Goal: Task Accomplishment & Management: Manage account settings

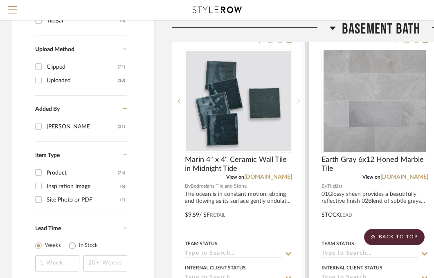
scroll to position [670, 0]
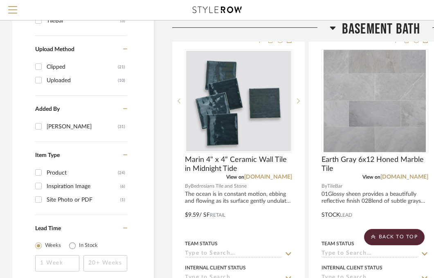
click at [333, 27] on icon at bounding box center [333, 28] width 6 height 3
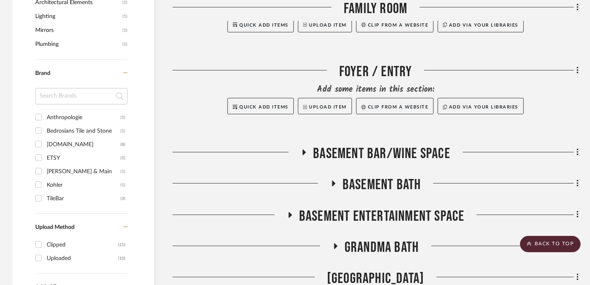
scroll to position [0, 0]
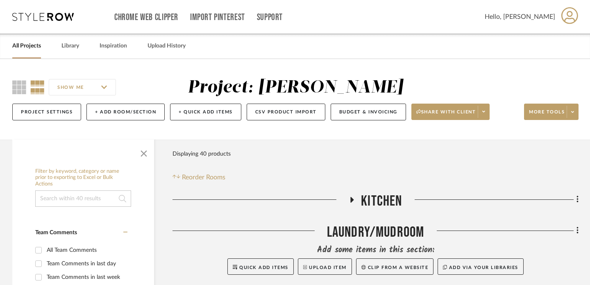
click at [348, 200] on icon at bounding box center [352, 200] width 10 height 6
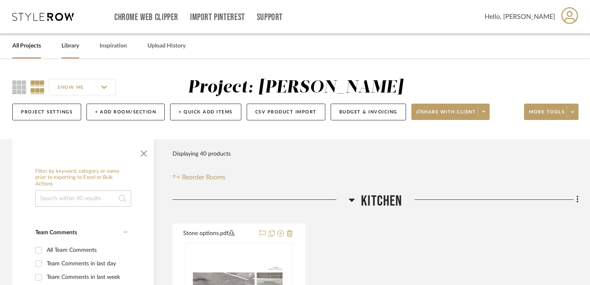
click at [66, 45] on link "Library" at bounding box center [70, 46] width 18 height 11
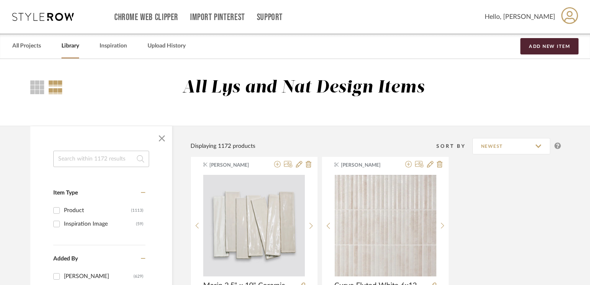
click at [95, 161] on input at bounding box center [101, 159] width 96 height 16
type input "sink"
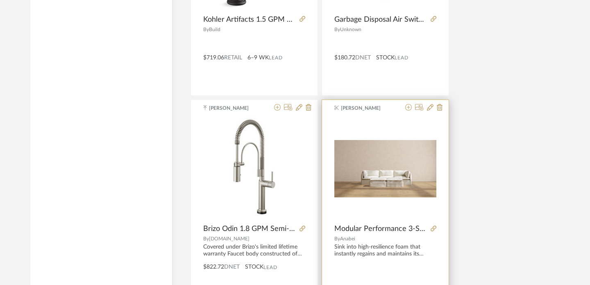
scroll to position [2178, 0]
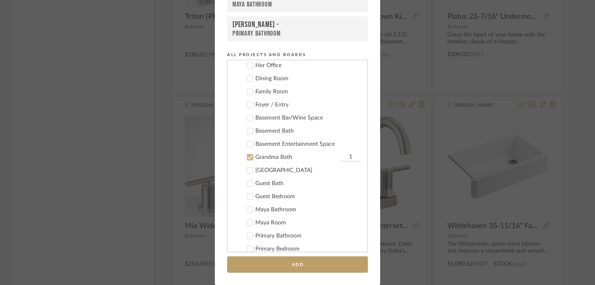
scroll to position [200, 0]
click at [263, 158] on div "Grandma Bath" at bounding box center [297, 156] width 83 height 7
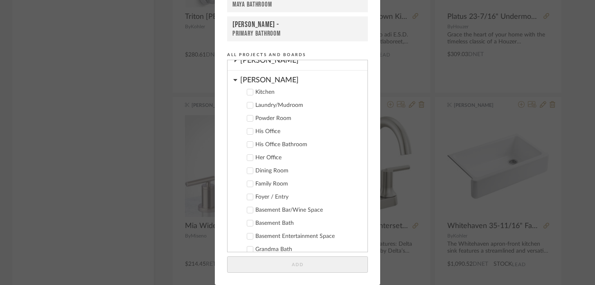
scroll to position [95, 0]
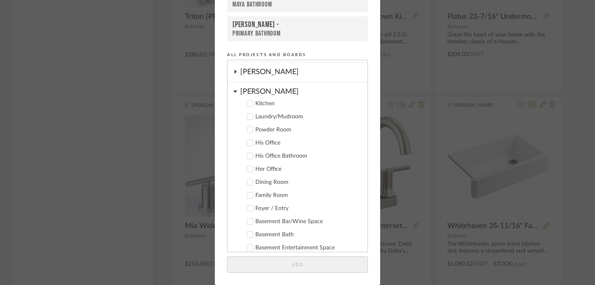
click at [267, 106] on div "Kitchen" at bounding box center [309, 103] width 106 height 7
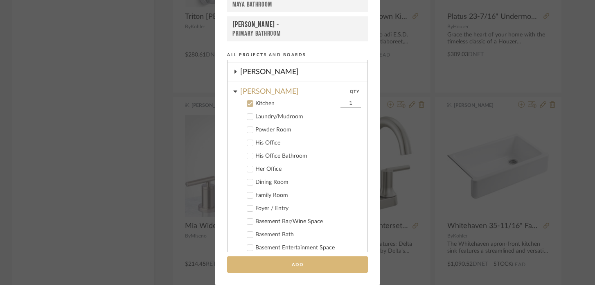
click at [282, 266] on button "Add" at bounding box center [297, 264] width 141 height 17
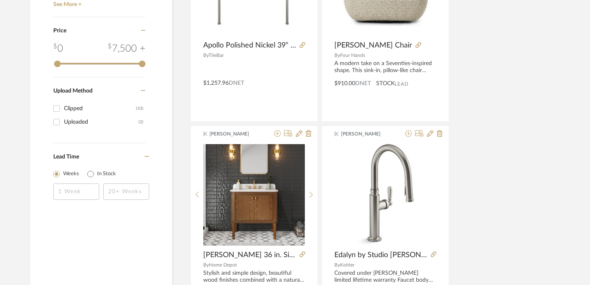
scroll to position [0, 0]
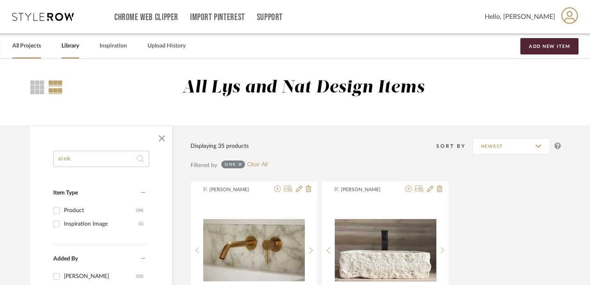
click at [27, 47] on link "All Projects" at bounding box center [26, 46] width 29 height 11
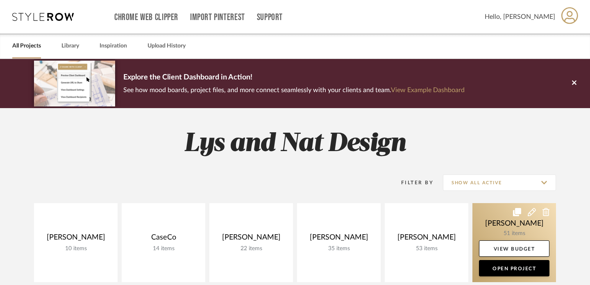
click at [434, 209] on link at bounding box center [514, 242] width 84 height 79
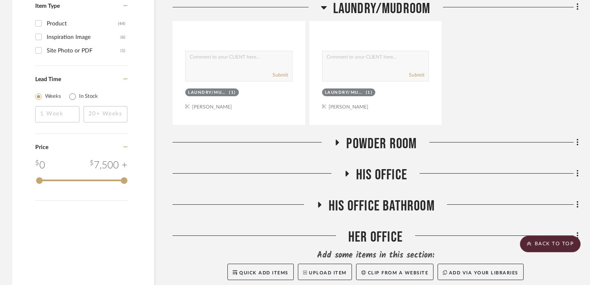
scroll to position [865, 0]
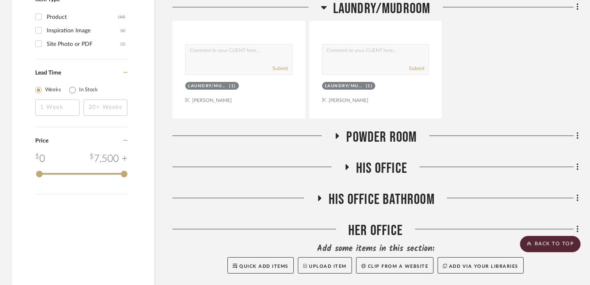
click at [336, 137] on icon at bounding box center [337, 136] width 3 height 6
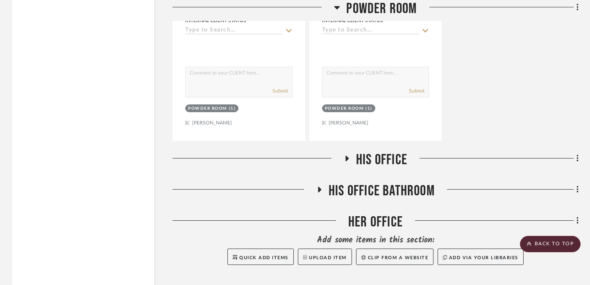
scroll to position [1634, 0]
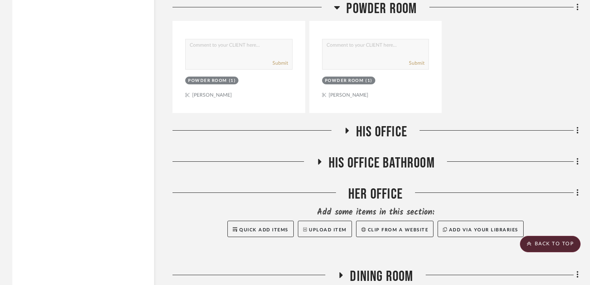
click at [346, 130] on icon at bounding box center [347, 131] width 3 height 6
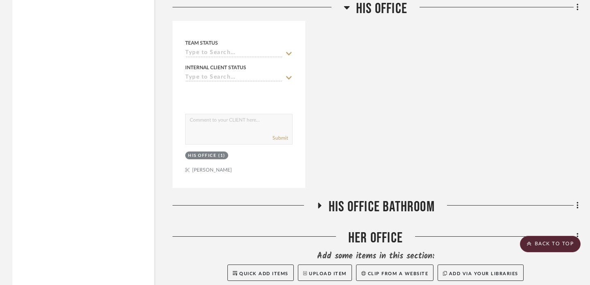
scroll to position [1961, 0]
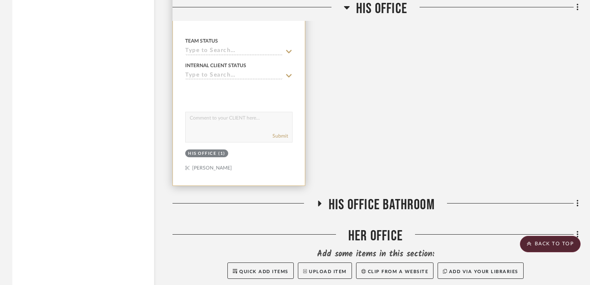
click at [317, 201] on icon at bounding box center [319, 204] width 10 height 6
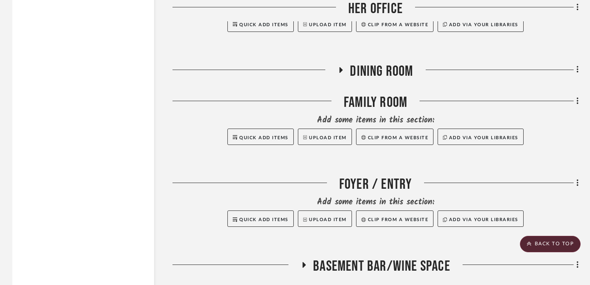
scroll to position [2626, 0]
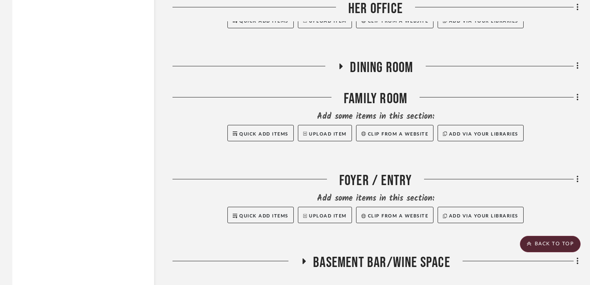
click at [342, 63] on icon at bounding box center [341, 66] width 10 height 6
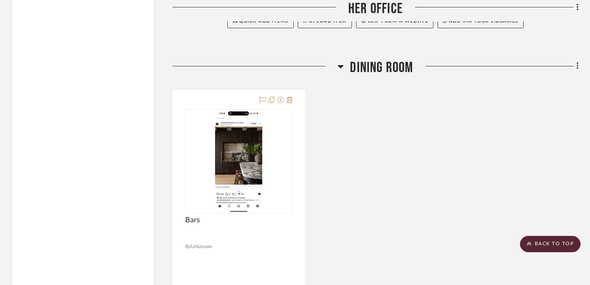
click at [340, 65] on icon at bounding box center [341, 66] width 6 height 3
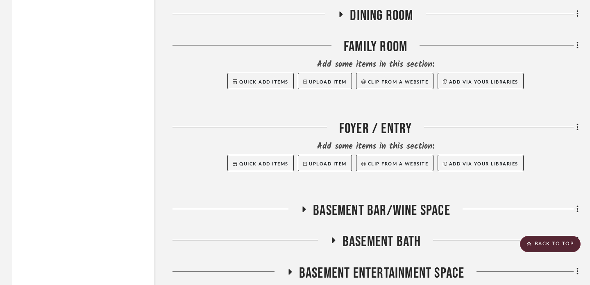
scroll to position [2762, 0]
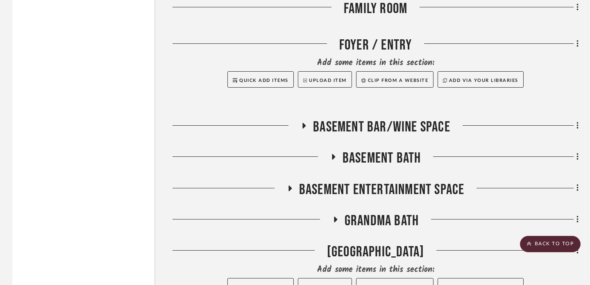
click at [303, 123] on icon at bounding box center [304, 126] width 3 height 6
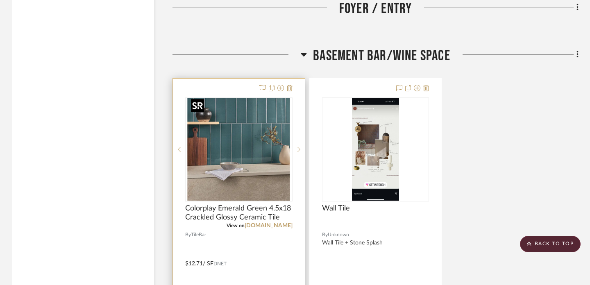
scroll to position [2842, 0]
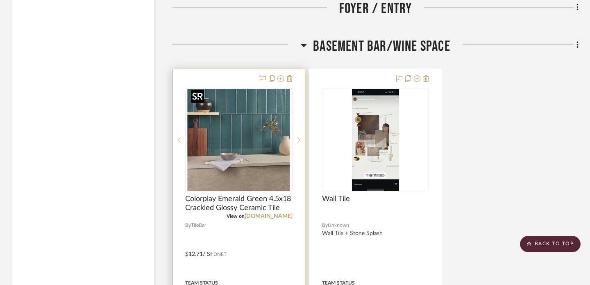
click at [253, 165] on img "0" at bounding box center [239, 140] width 102 height 102
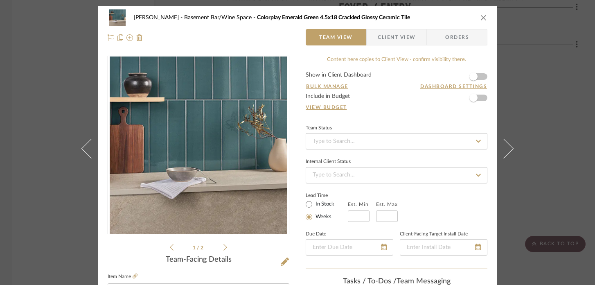
scroll to position [34, 0]
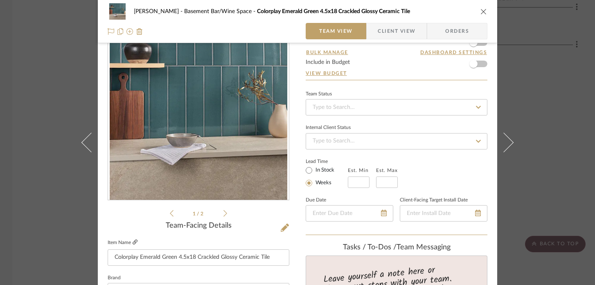
click at [133, 243] on icon at bounding box center [135, 242] width 5 height 5
click at [67, 86] on div "[PERSON_NAME] Basement Bar/Wine Space Colorplay Emerald Green 4.5x18 Crackled G…" at bounding box center [297, 142] width 595 height 285
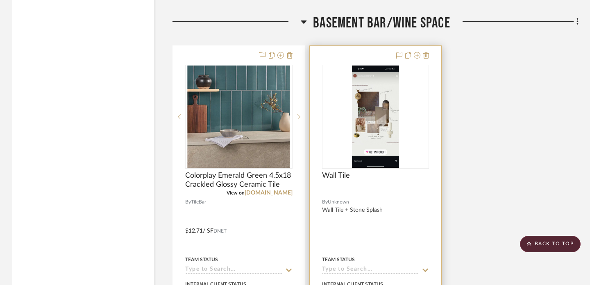
scroll to position [2874, 0]
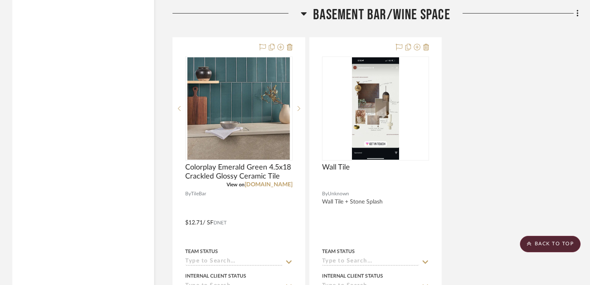
click at [304, 12] on icon at bounding box center [304, 13] width 6 height 3
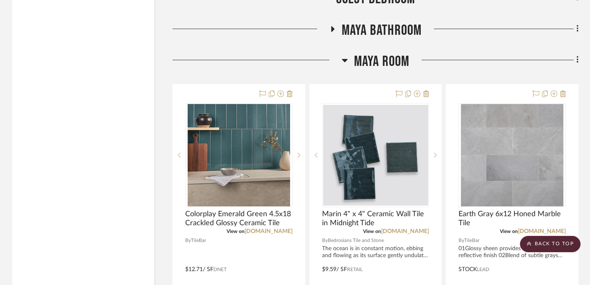
scroll to position [3185, 0]
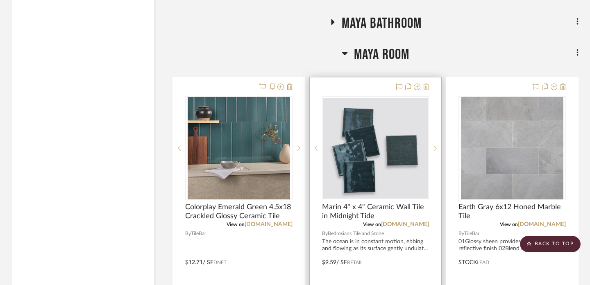
click at [427, 85] on icon at bounding box center [426, 87] width 6 height 7
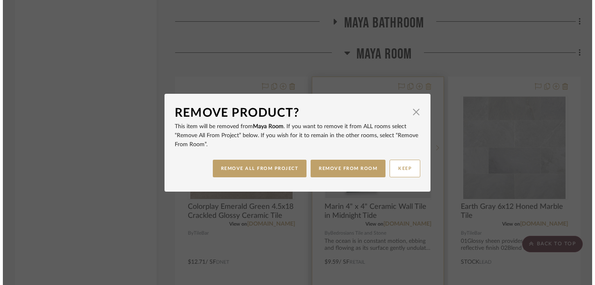
scroll to position [0, 0]
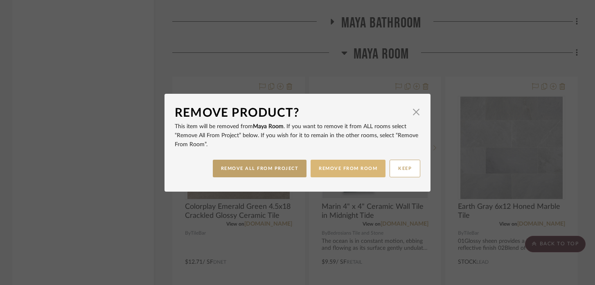
click at [340, 171] on button "REMOVE FROM ROOM" at bounding box center [348, 169] width 75 height 18
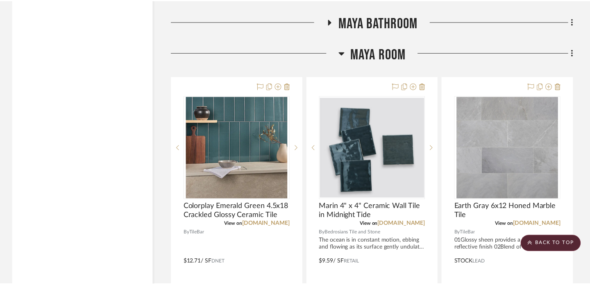
scroll to position [3185, 0]
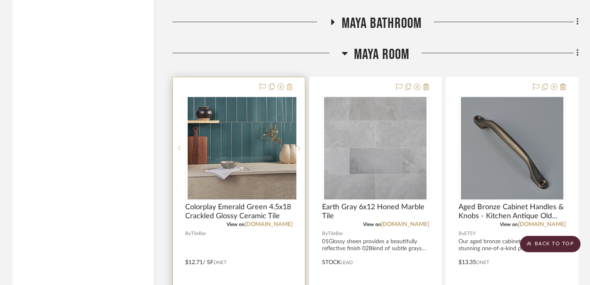
click at [290, 85] on icon at bounding box center [290, 87] width 6 height 7
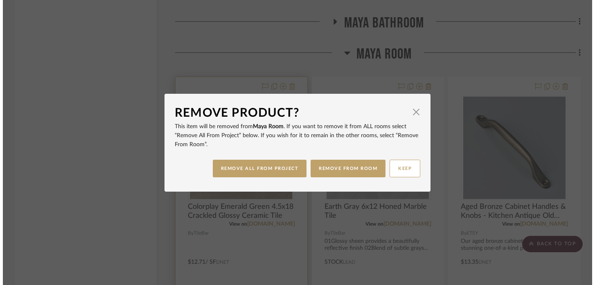
scroll to position [0, 0]
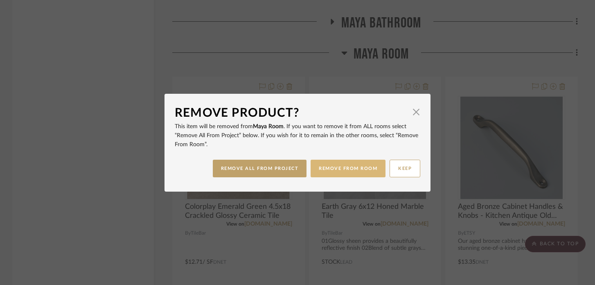
click at [332, 168] on button "REMOVE FROM ROOM" at bounding box center [348, 169] width 75 height 18
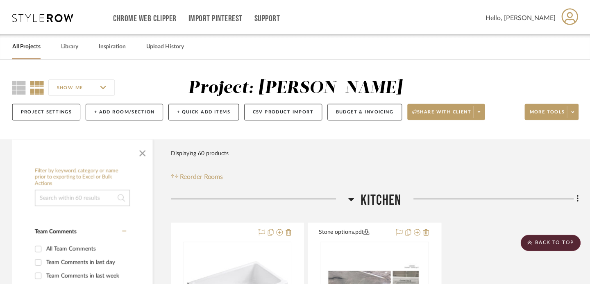
scroll to position [3185, 0]
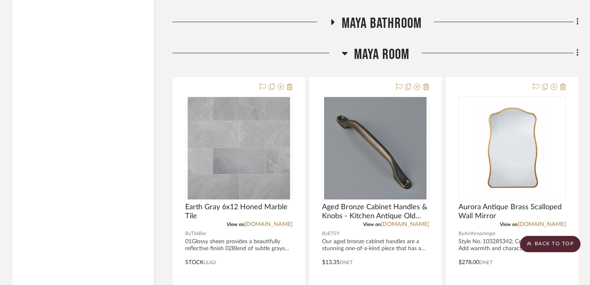
click at [291, 87] on icon at bounding box center [290, 87] width 6 height 7
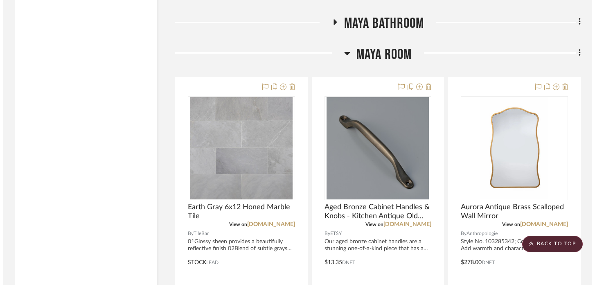
scroll to position [0, 0]
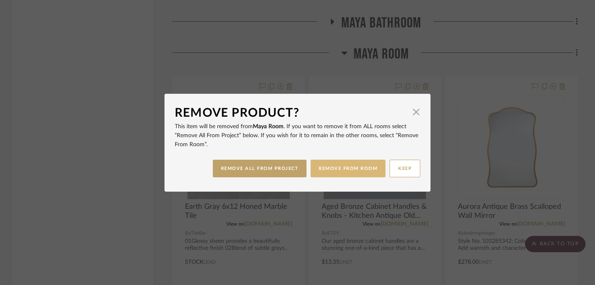
click at [343, 172] on button "REMOVE FROM ROOM" at bounding box center [348, 169] width 75 height 18
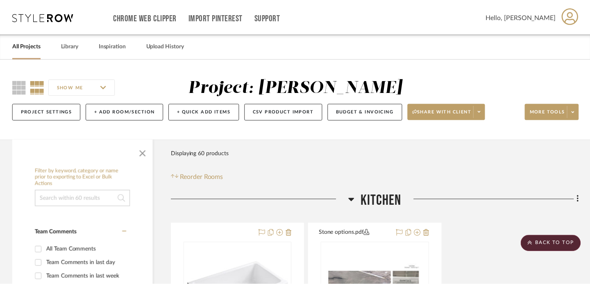
scroll to position [3185, 0]
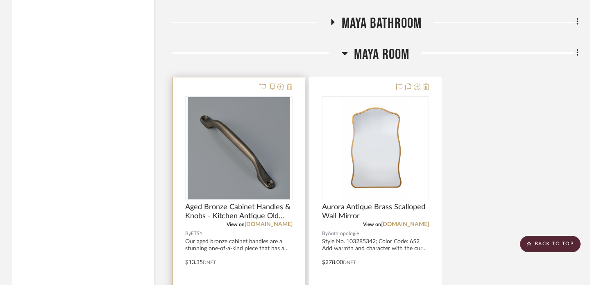
click at [290, 87] on icon at bounding box center [290, 87] width 6 height 7
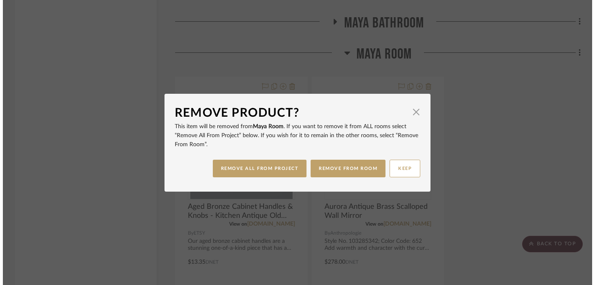
scroll to position [0, 0]
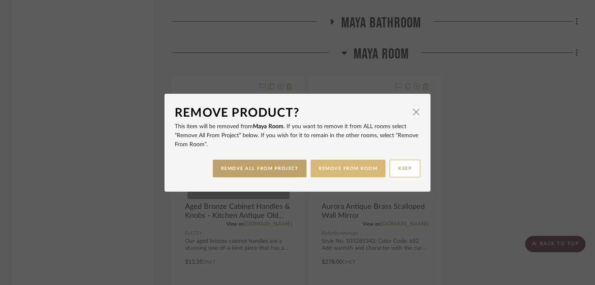
click at [330, 171] on button "REMOVE FROM ROOM" at bounding box center [348, 169] width 75 height 18
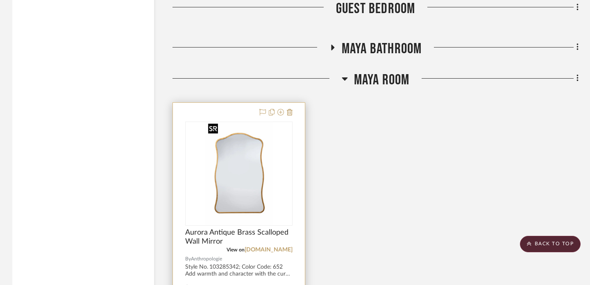
scroll to position [3158, 0]
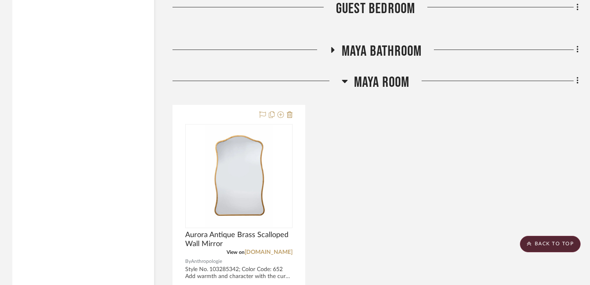
click at [333, 47] on icon at bounding box center [332, 50] width 10 height 6
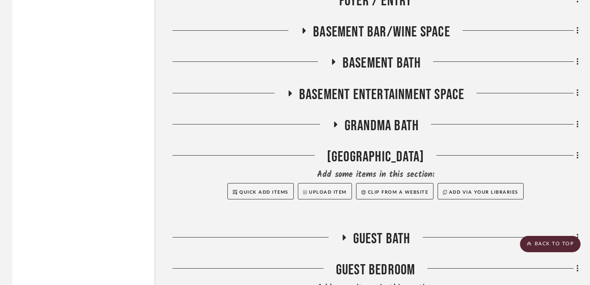
scroll to position [2764, 0]
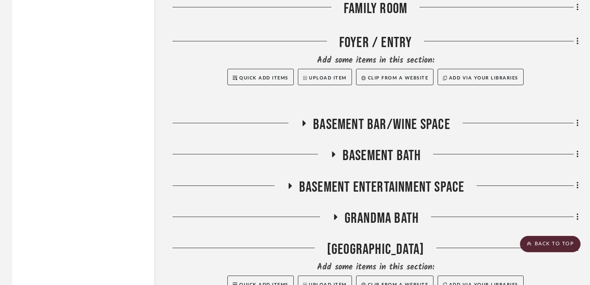
click at [332, 152] on icon at bounding box center [333, 155] width 3 height 6
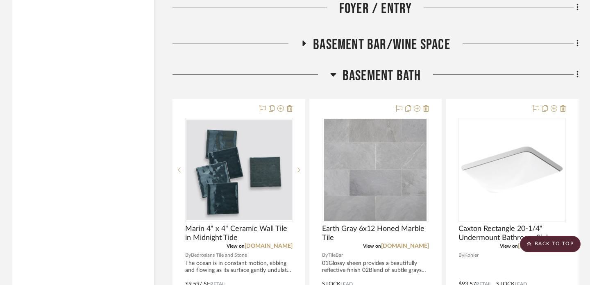
scroll to position [2848, 0]
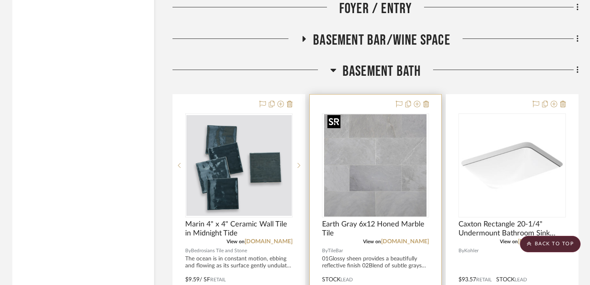
click at [392, 151] on img "0" at bounding box center [375, 165] width 102 height 102
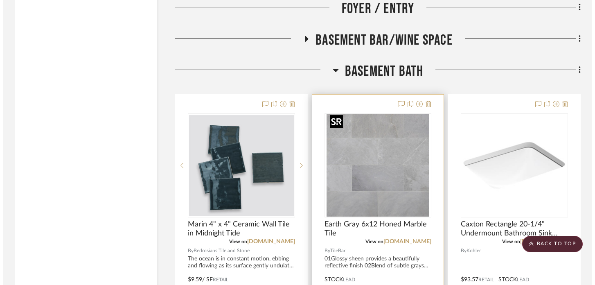
scroll to position [0, 0]
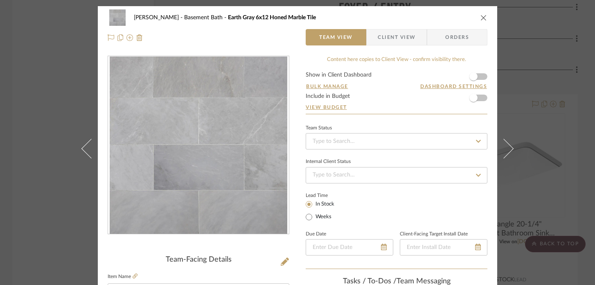
drag, startPoint x: 230, startPoint y: 143, endPoint x: 300, endPoint y: 1, distance: 158.6
click at [0, 0] on div "[PERSON_NAME] Basement Bath Earth Gray 6x12 Honed Marble Tile Team View Client …" at bounding box center [297, 142] width 595 height 285
click at [62, 69] on div "[PERSON_NAME] Basement Bath Earth Gray 6x12 Honed Marble Tile Team View Client …" at bounding box center [297, 142] width 595 height 285
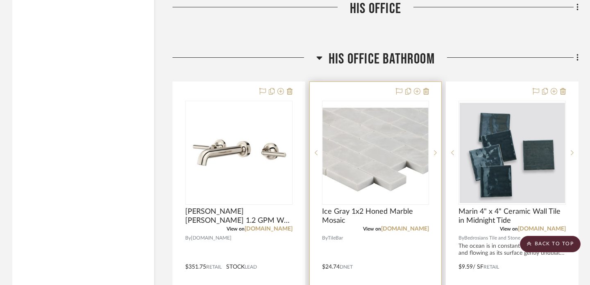
scroll to position [1789, 0]
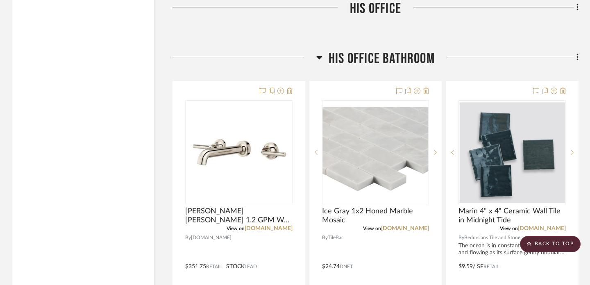
click at [317, 54] on icon at bounding box center [319, 57] width 6 height 10
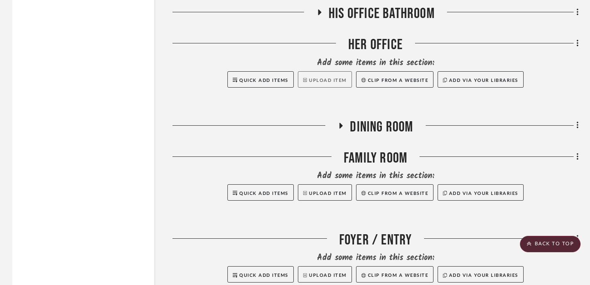
scroll to position [1840, 0]
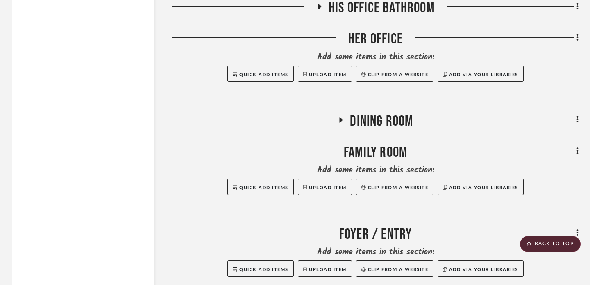
click at [341, 117] on icon at bounding box center [340, 120] width 3 height 6
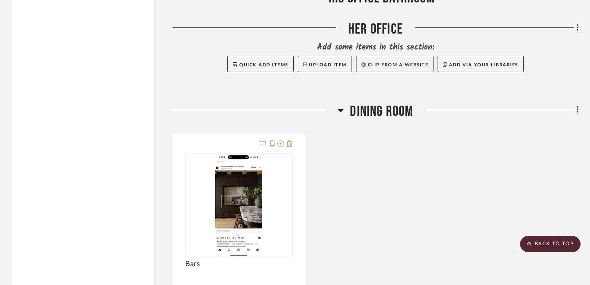
scroll to position [1850, 0]
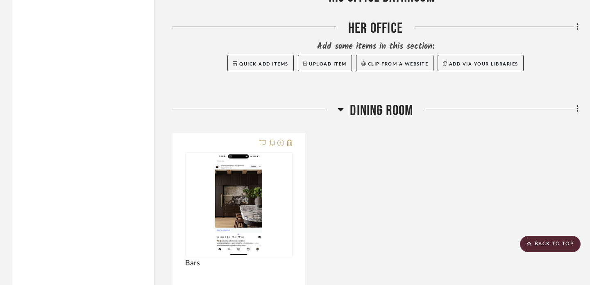
click at [340, 106] on icon at bounding box center [340, 109] width 6 height 10
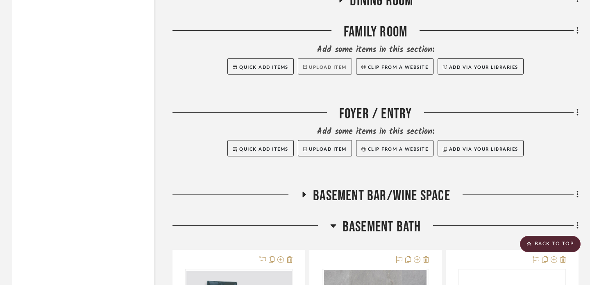
scroll to position [1976, 0]
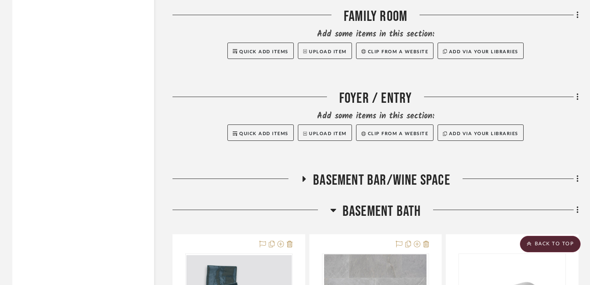
click at [303, 180] on icon at bounding box center [304, 179] width 3 height 6
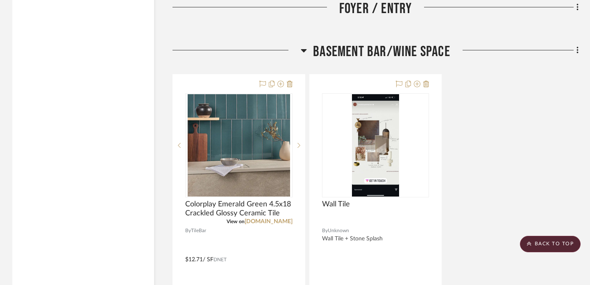
scroll to position [2105, 0]
click at [301, 45] on icon at bounding box center [304, 50] width 6 height 10
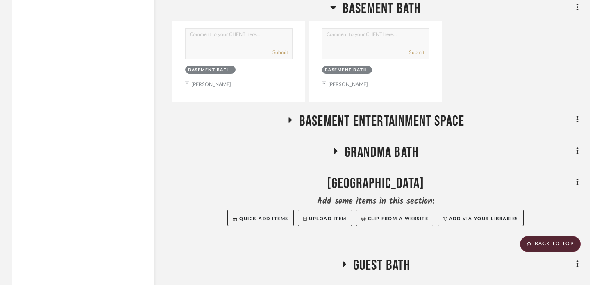
scroll to position [2867, 0]
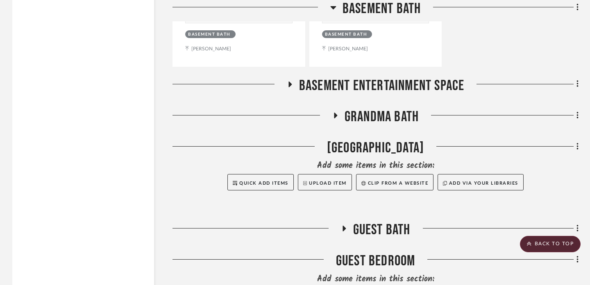
click at [288, 81] on icon at bounding box center [289, 84] width 3 height 6
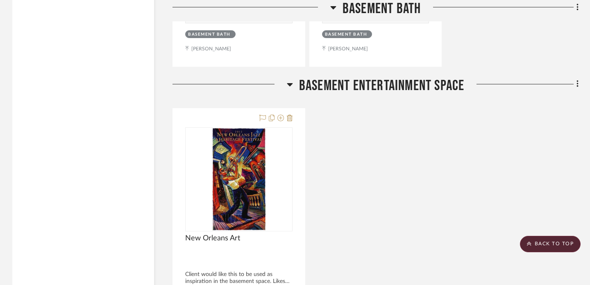
click at [290, 85] on icon at bounding box center [290, 84] width 6 height 10
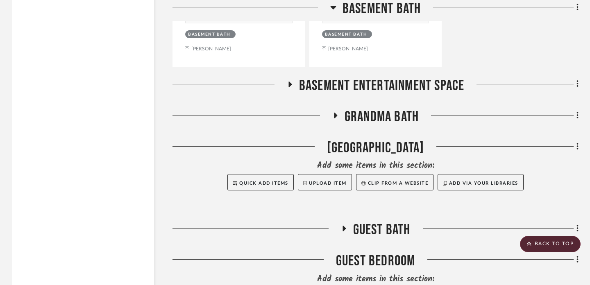
click at [340, 113] on h3 "Grandma Bath" at bounding box center [375, 117] width 86 height 18
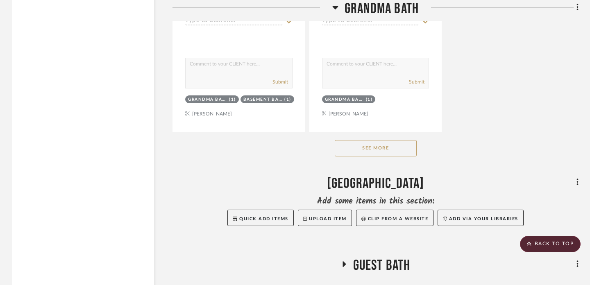
scroll to position [3972, 0]
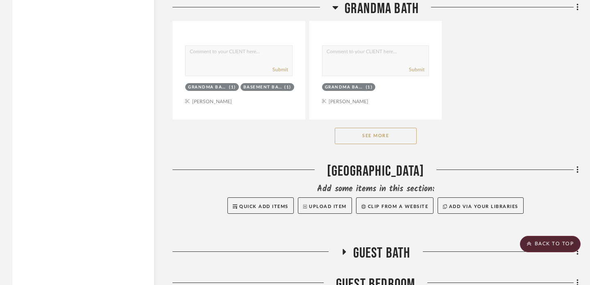
click at [365, 131] on button "See More" at bounding box center [376, 136] width 82 height 16
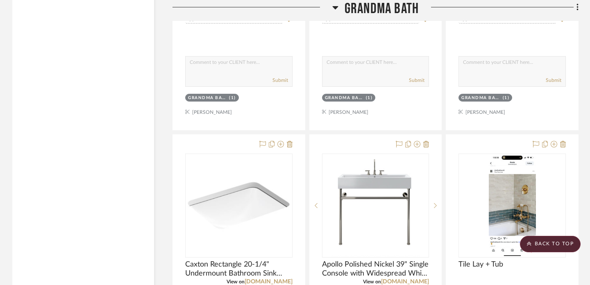
scroll to position [3595, 0]
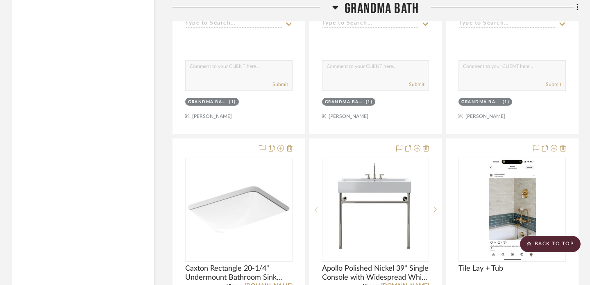
click at [334, 7] on icon at bounding box center [335, 7] width 6 height 3
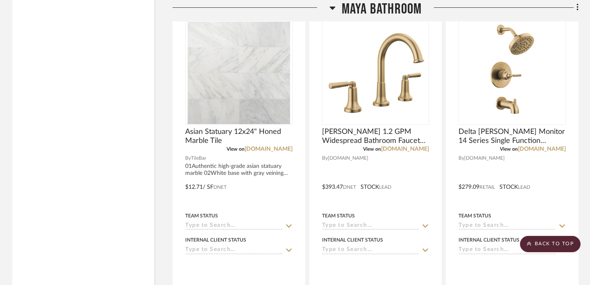
click at [334, 7] on icon at bounding box center [332, 7] width 6 height 3
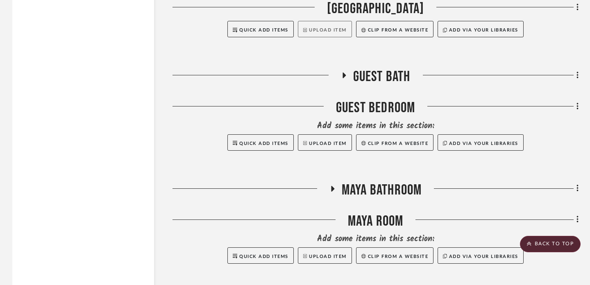
scroll to position [3020, 0]
click at [345, 73] on icon at bounding box center [344, 76] width 10 height 6
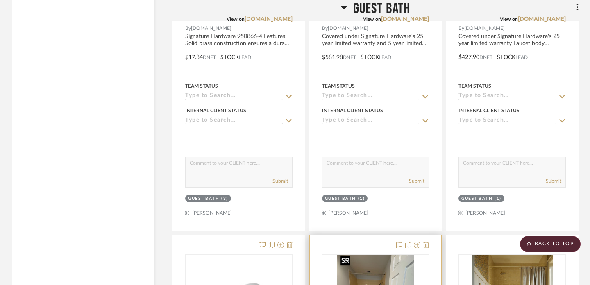
scroll to position [3054, 0]
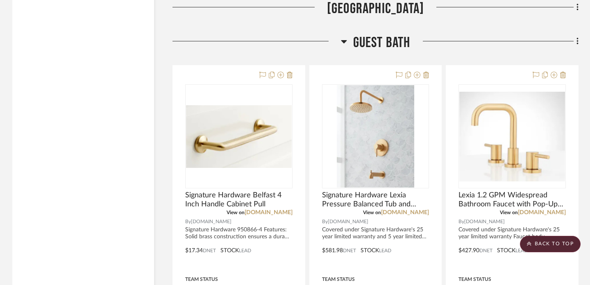
click at [343, 40] on icon at bounding box center [344, 41] width 6 height 3
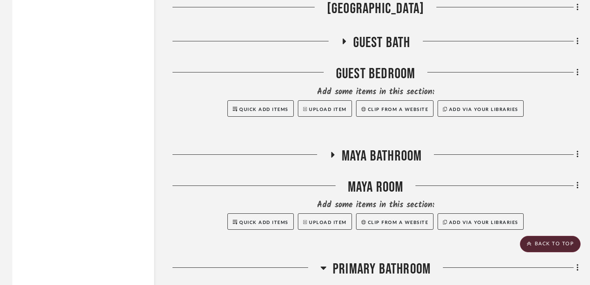
click at [335, 152] on icon at bounding box center [332, 155] width 10 height 6
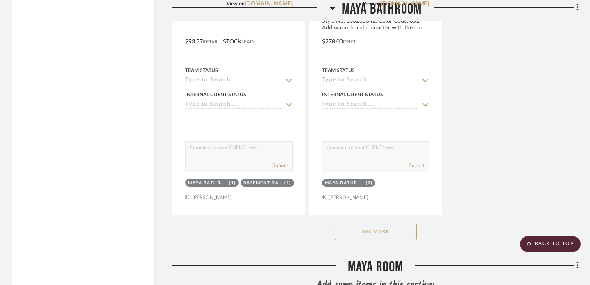
scroll to position [4104, 0]
click at [353, 226] on button "See More" at bounding box center [376, 231] width 82 height 16
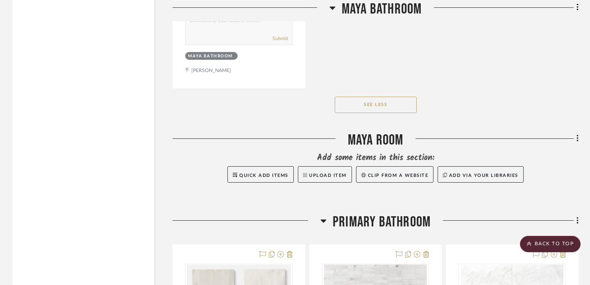
scroll to position [4660, 0]
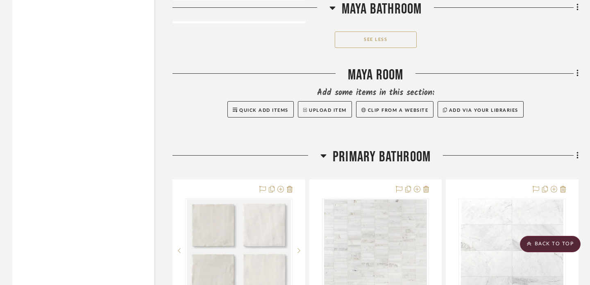
click at [344, 45] on div "See Less" at bounding box center [375, 39] width 406 height 33
click at [330, 7] on icon at bounding box center [332, 7] width 6 height 3
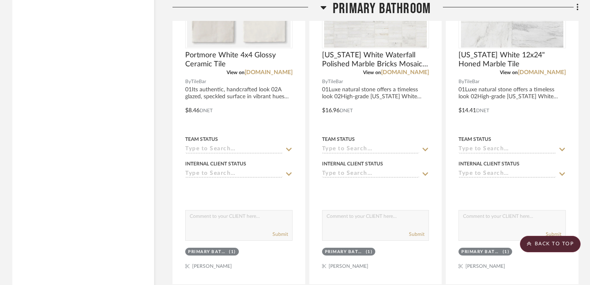
scroll to position [3420, 0]
